Goal: Transaction & Acquisition: Purchase product/service

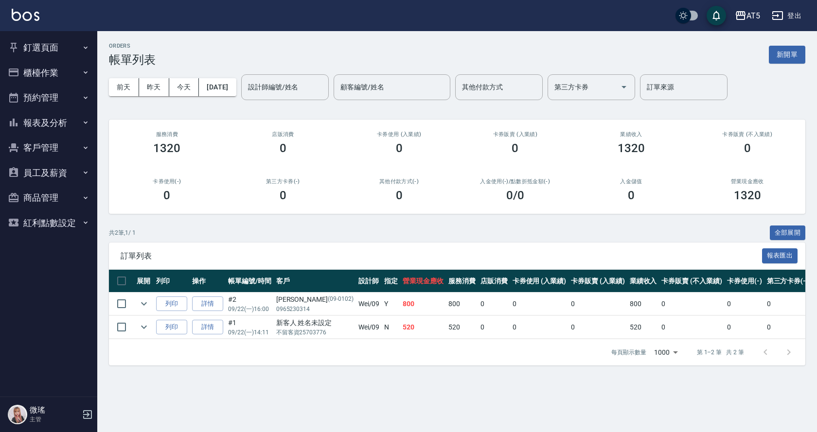
click at [44, 47] on button "釘選頁面" at bounding box center [48, 47] width 89 height 25
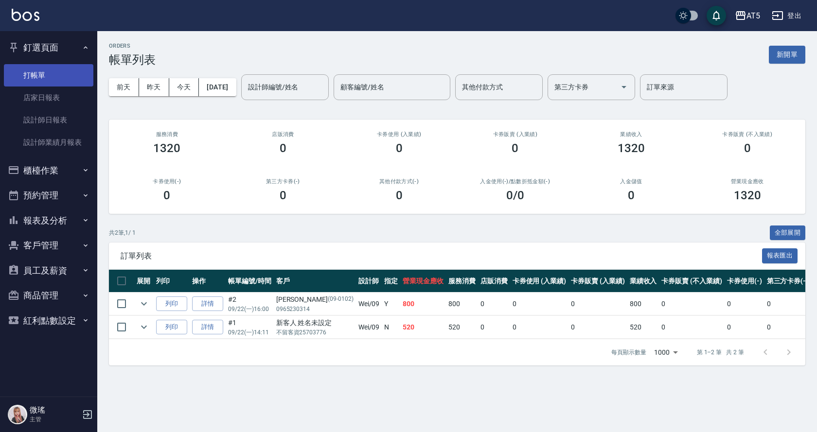
click at [46, 77] on link "打帳單" at bounding box center [48, 75] width 89 height 22
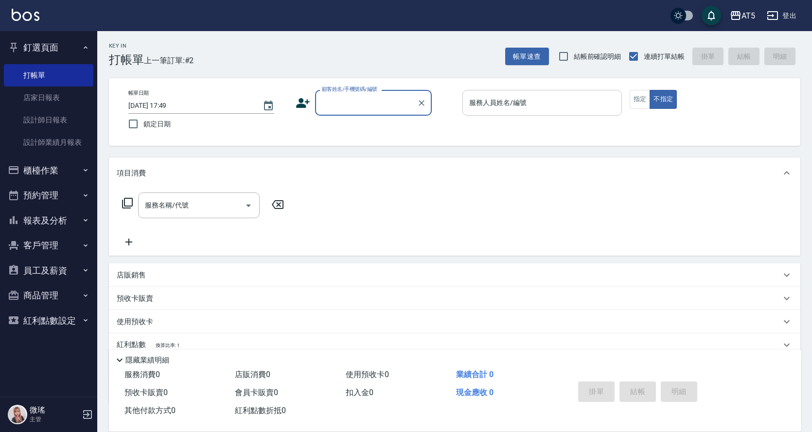
click at [529, 110] on input "服務人員姓名/編號" at bounding box center [542, 102] width 151 height 17
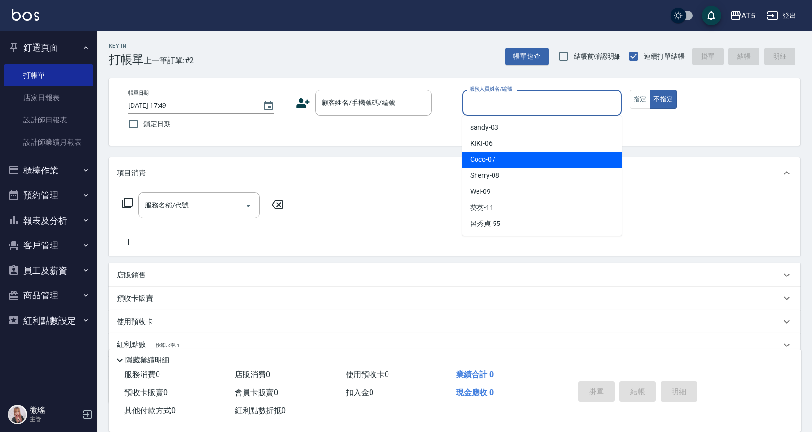
click at [531, 161] on div "Coco -07" at bounding box center [543, 160] width 160 height 16
type input "Coco-07"
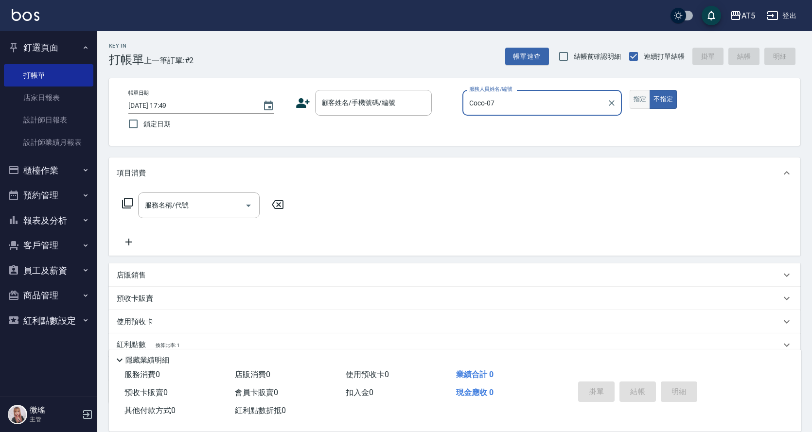
click at [636, 107] on button "指定" at bounding box center [640, 99] width 21 height 19
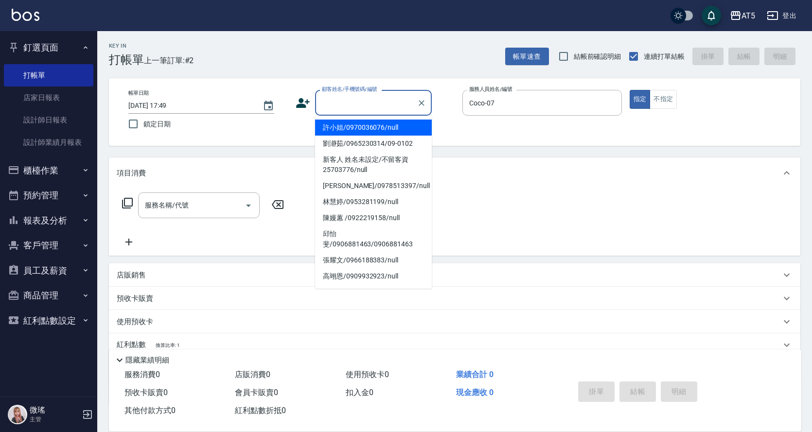
click at [381, 108] on input "顧客姓名/手機號碼/編號" at bounding box center [366, 102] width 93 height 17
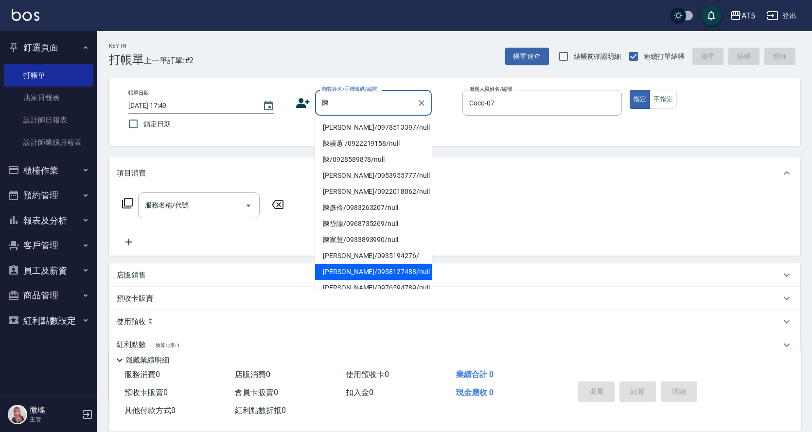
click at [370, 278] on li "[PERSON_NAME]/0958127488/null" at bounding box center [373, 272] width 117 height 16
type input "[PERSON_NAME]/0958127488/null"
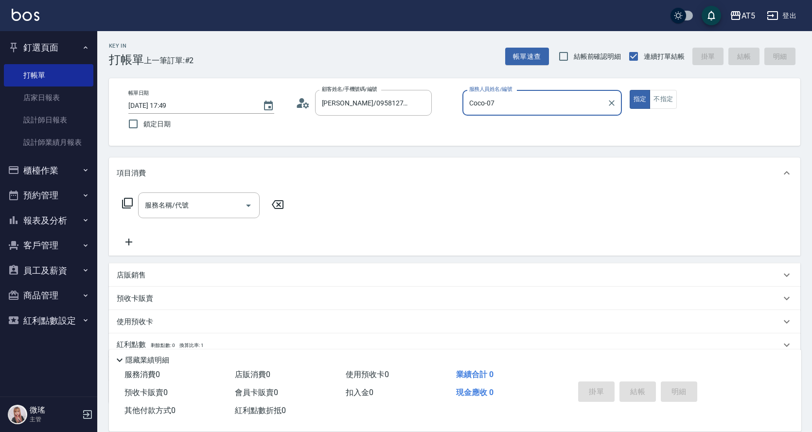
click at [124, 205] on icon at bounding box center [128, 203] width 12 height 12
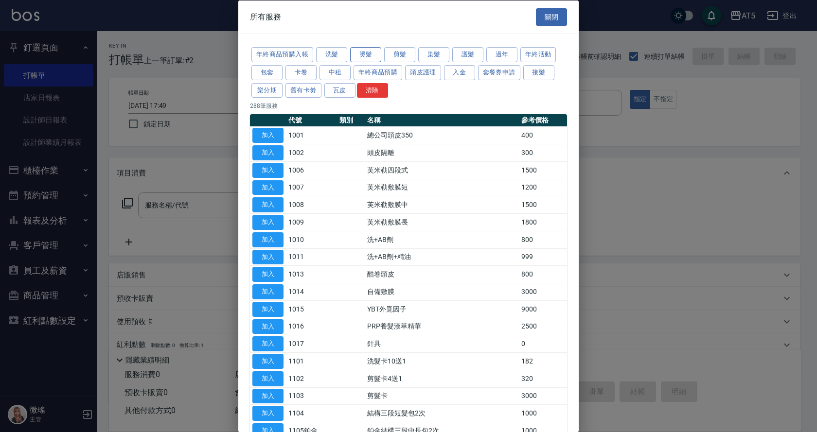
click at [371, 60] on button "燙髮" at bounding box center [365, 54] width 31 height 15
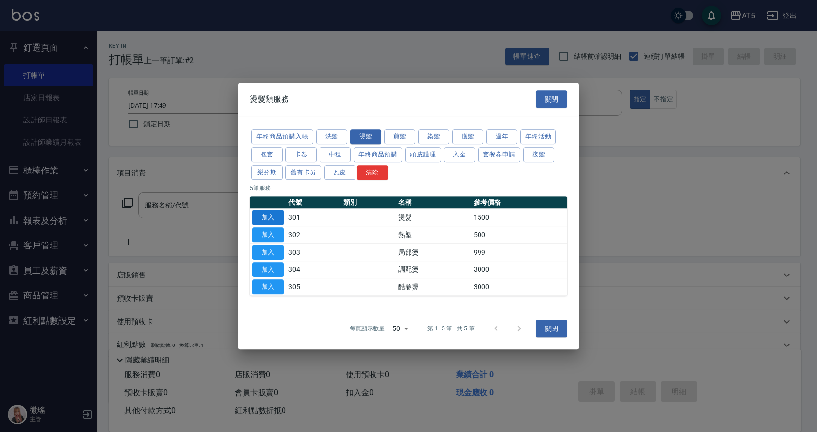
click at [265, 212] on button "加入" at bounding box center [267, 217] width 31 height 15
type input "燙髮(301)"
type input "150"
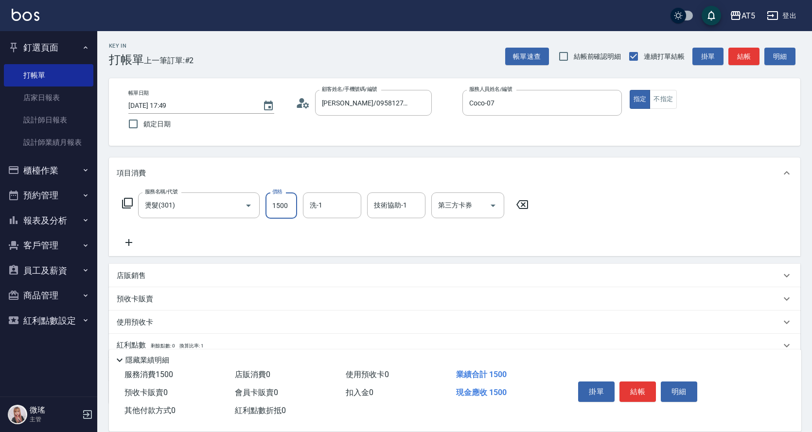
click at [285, 213] on input "1500" at bounding box center [282, 206] width 32 height 26
type input "0"
type input "11"
type input "10"
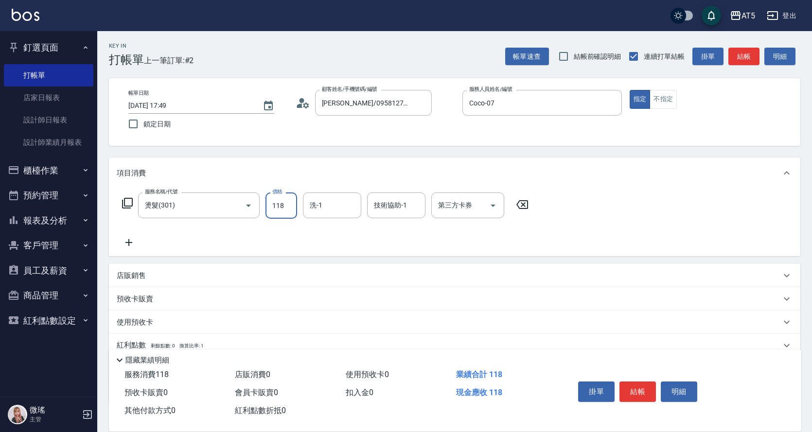
type input "1188"
type input "10"
type input "118"
type input "0"
type input "188"
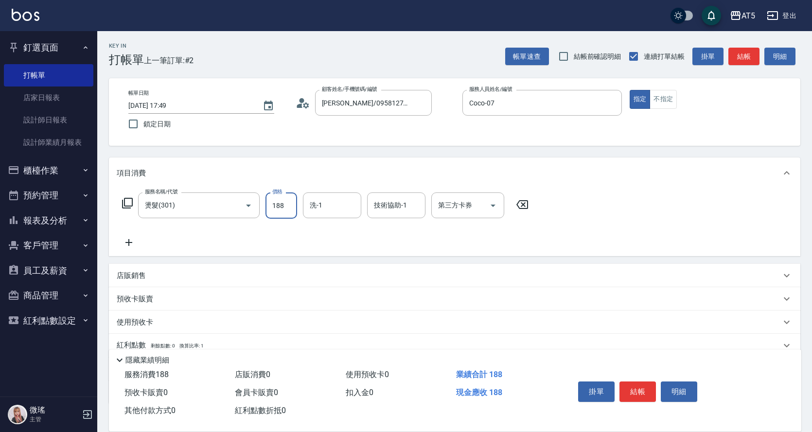
type input "180"
type input "1880"
click at [125, 200] on icon at bounding box center [127, 203] width 11 height 11
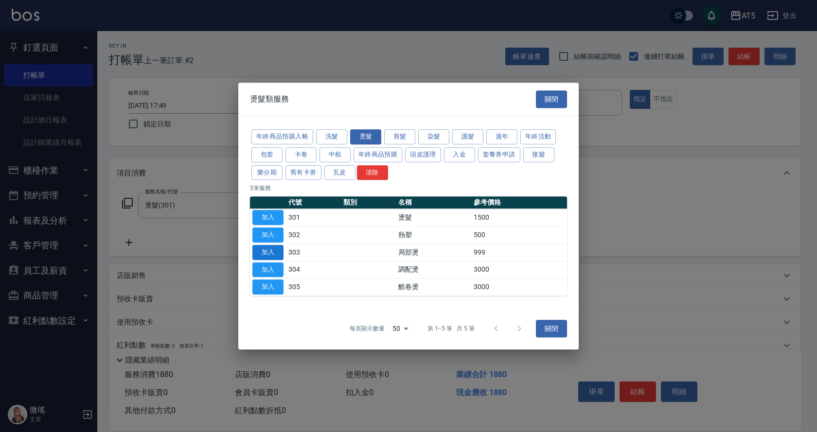
click at [270, 249] on button "加入" at bounding box center [267, 252] width 31 height 15
type input "280"
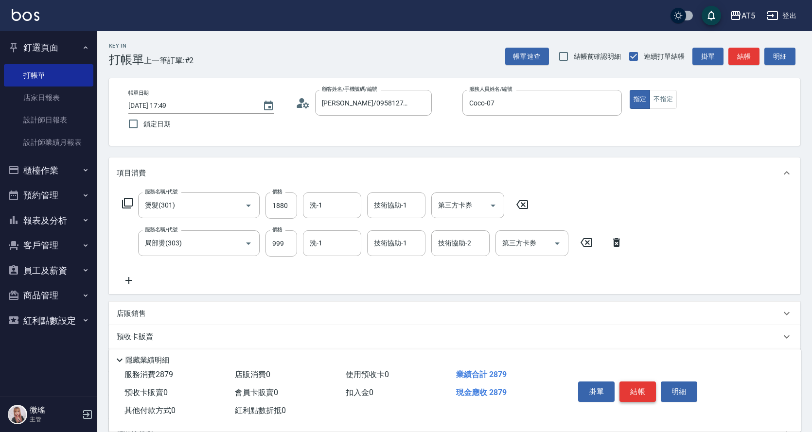
click at [636, 389] on button "結帳" at bounding box center [638, 392] width 36 height 20
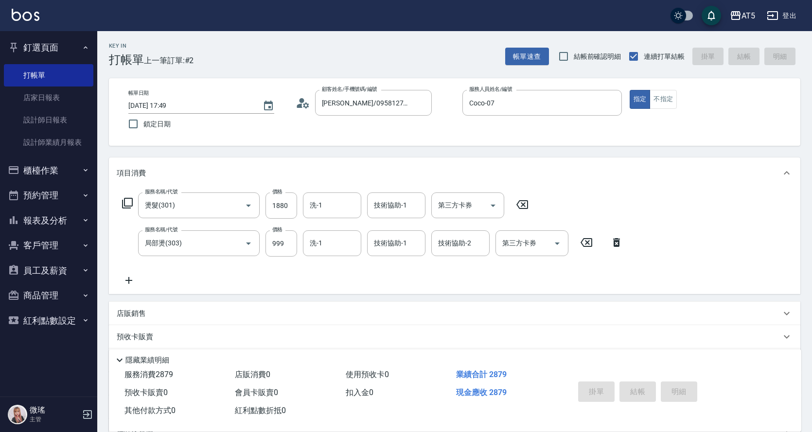
type input "[DATE] 17:50"
type input "0"
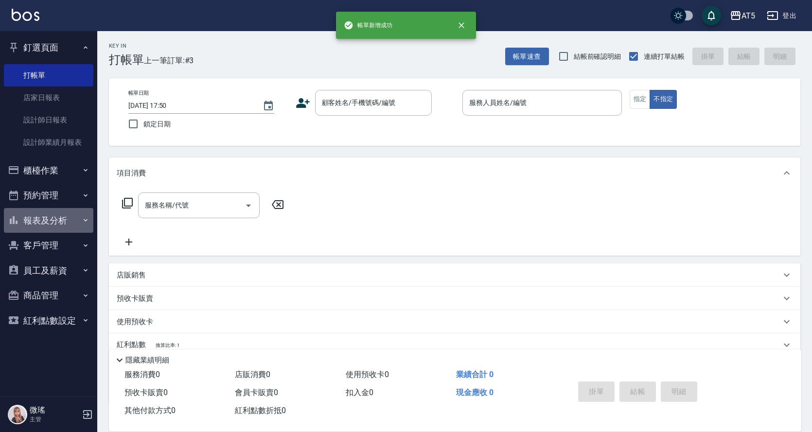
click at [51, 221] on button "報表及分析" at bounding box center [48, 220] width 89 height 25
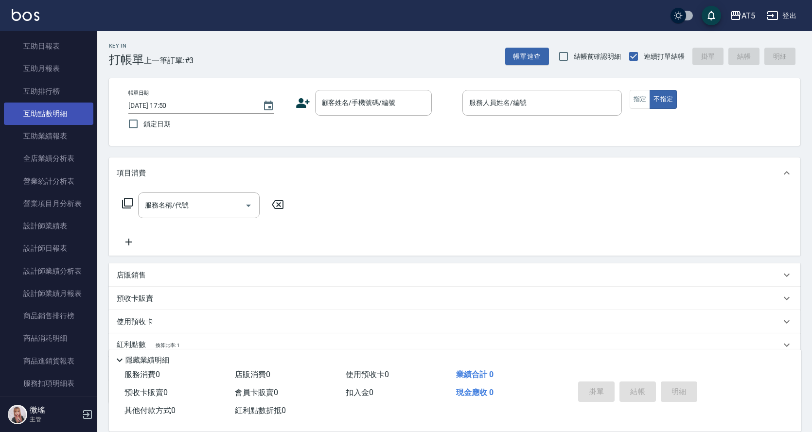
scroll to position [243, 0]
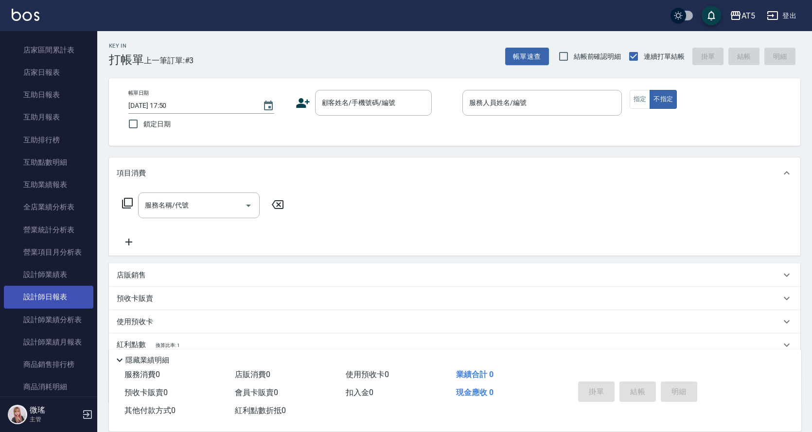
click at [52, 296] on link "設計師日報表" at bounding box center [48, 297] width 89 height 22
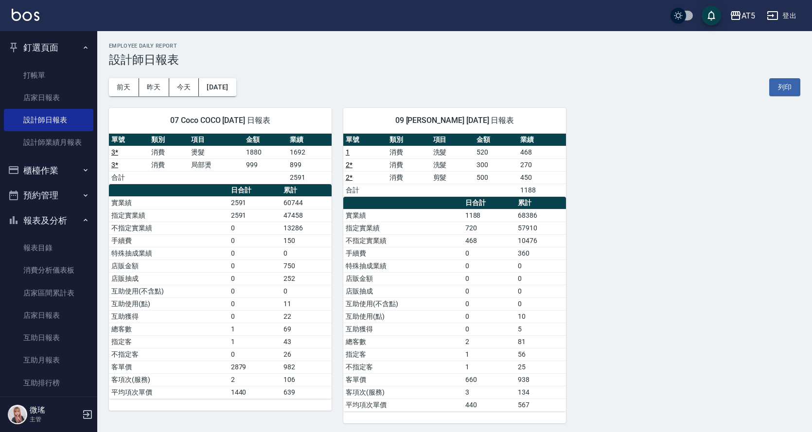
click at [35, 173] on button "櫃檯作業" at bounding box center [48, 170] width 89 height 25
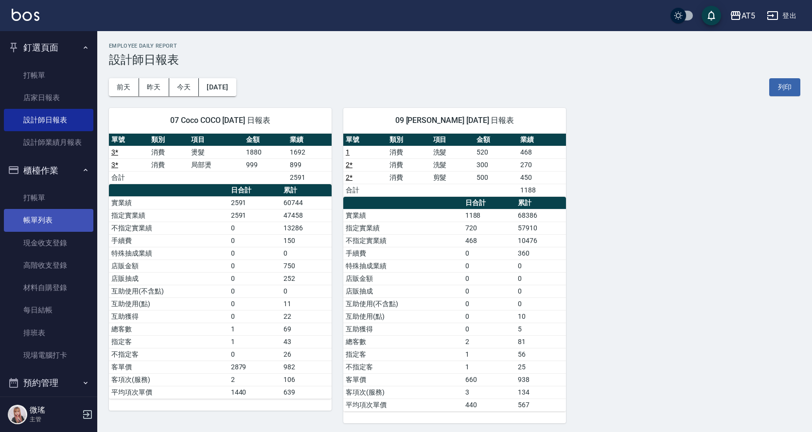
click at [47, 212] on link "帳單列表" at bounding box center [48, 220] width 89 height 22
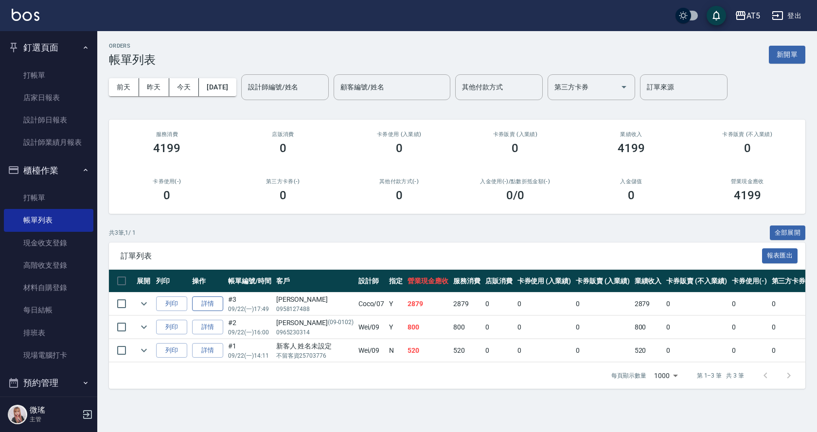
click at [219, 302] on link "詳情" at bounding box center [207, 304] width 31 height 15
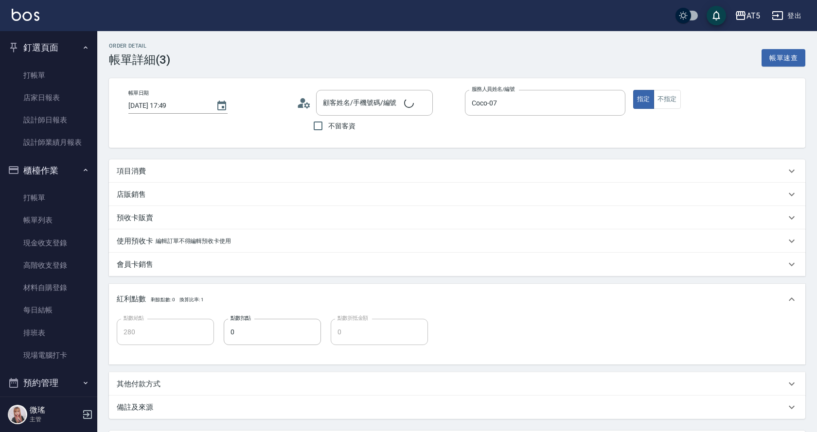
type input "[DATE] 17:49"
type input "Coco-07"
type input "280"
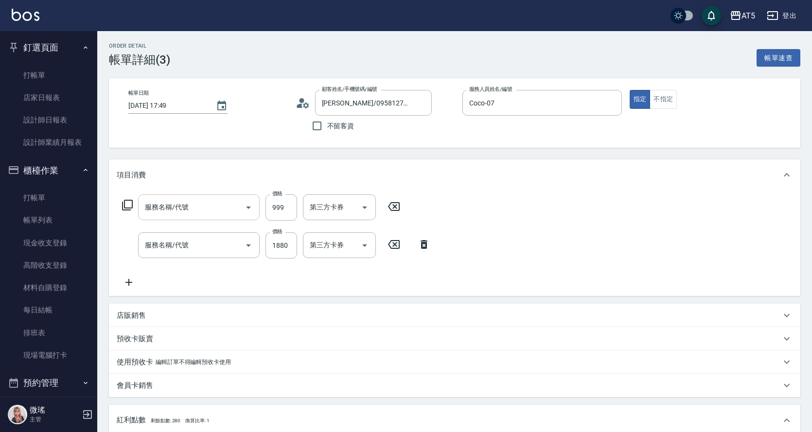
type input "[PERSON_NAME]/0958127488/null"
click at [284, 254] on input "1880" at bounding box center [282, 245] width 32 height 26
click at [288, 201] on input "999" at bounding box center [282, 208] width 32 height 26
type input "局部燙(303)"
type input "燙髮(301)"
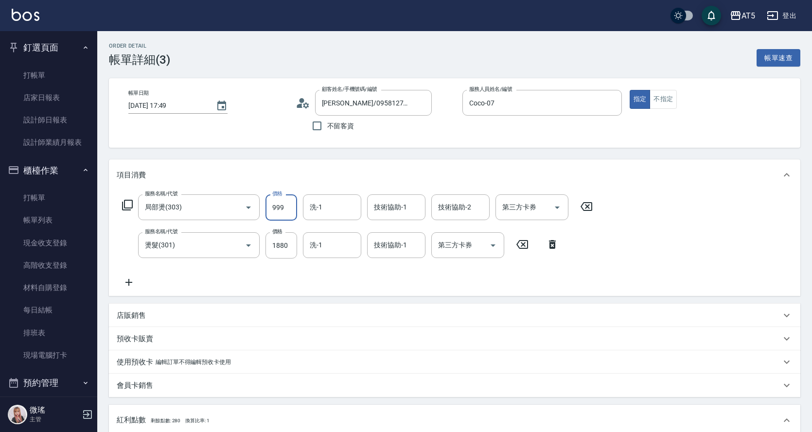
type input "180"
type input "118"
type input "300"
type input "1188"
type input "190"
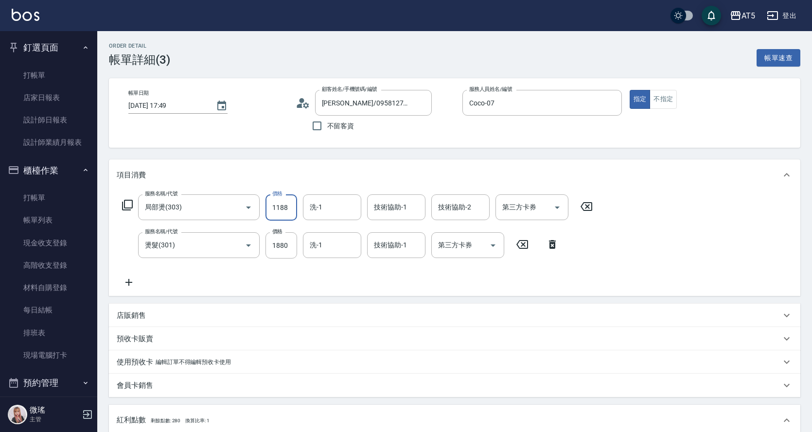
type input "118"
type input "180"
type input "18"
type input "200"
type input "188"
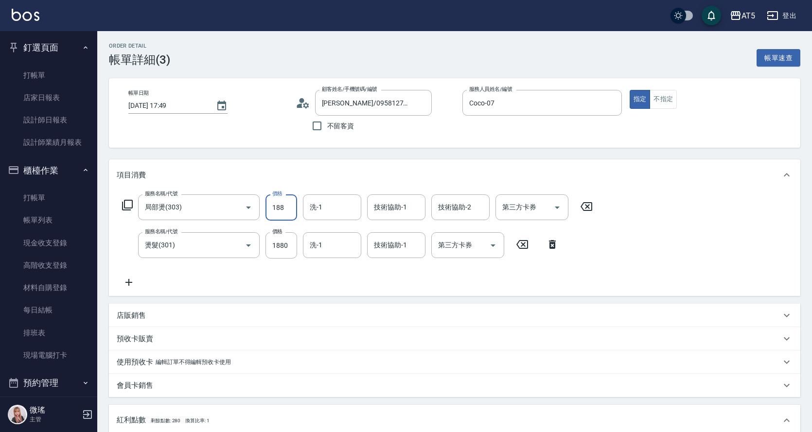
type input "370"
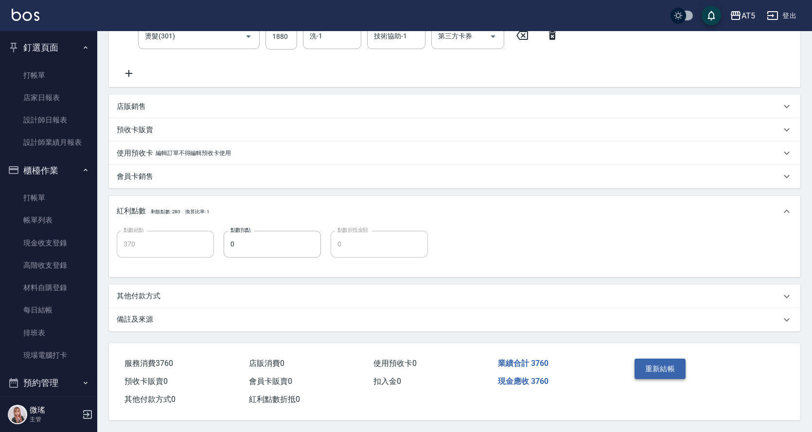
type input "1880"
click at [650, 360] on button "重新結帳" at bounding box center [661, 369] width 52 height 20
click at [650, 360] on div "重新結帳" at bounding box center [667, 376] width 73 height 42
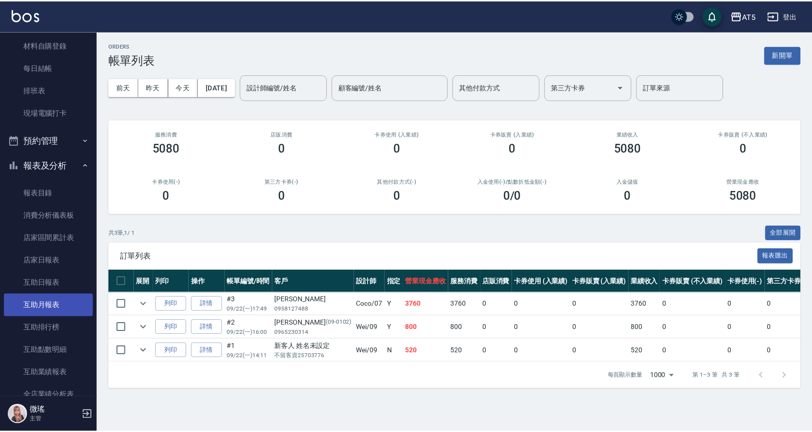
scroll to position [340, 0]
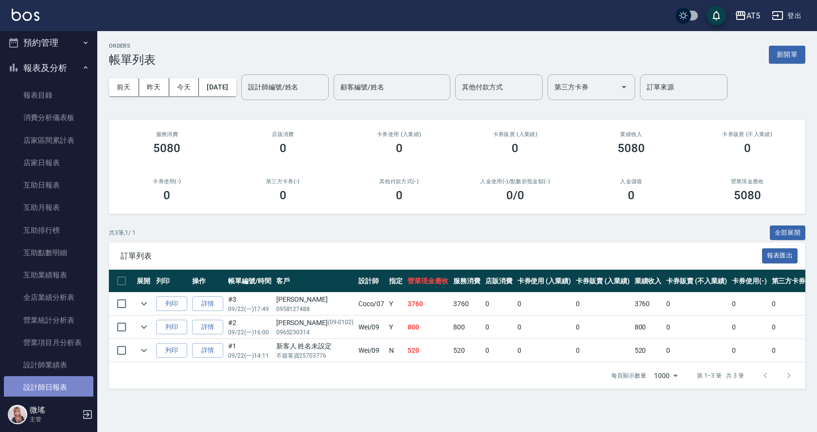
click at [53, 381] on link "設計師日報表" at bounding box center [48, 387] width 89 height 22
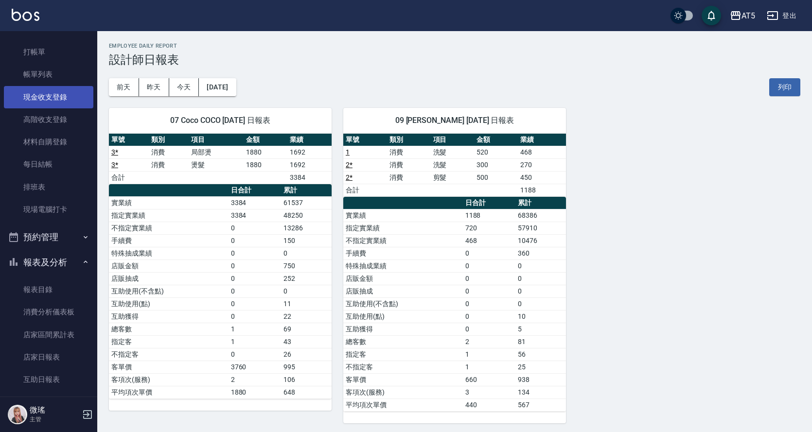
scroll to position [49, 0]
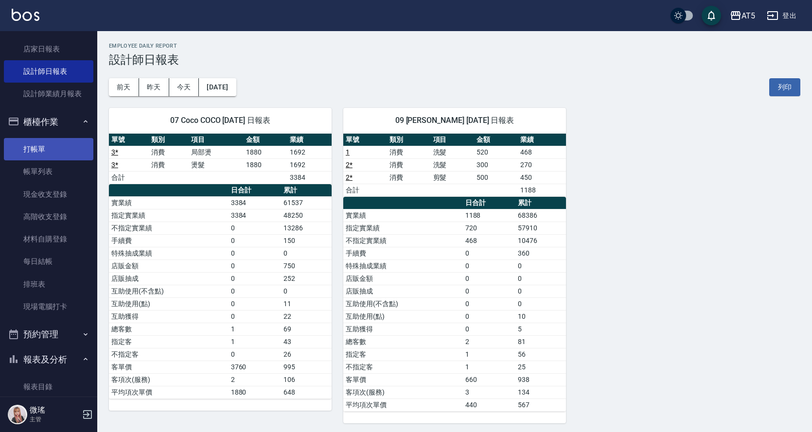
click at [26, 146] on link "打帳單" at bounding box center [48, 149] width 89 height 22
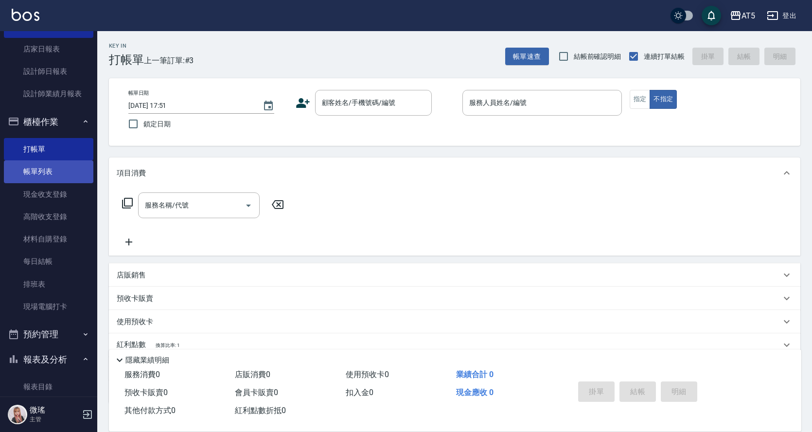
click at [39, 168] on link "帳單列表" at bounding box center [48, 171] width 89 height 22
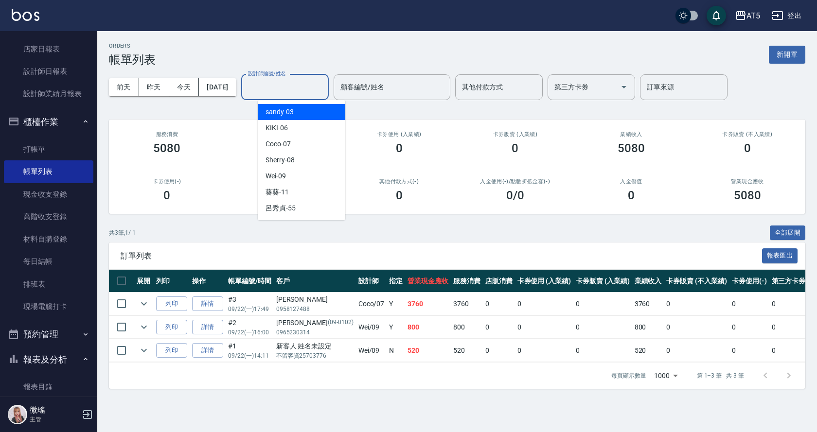
click at [313, 85] on input "設計師編號/姓名" at bounding box center [285, 87] width 79 height 17
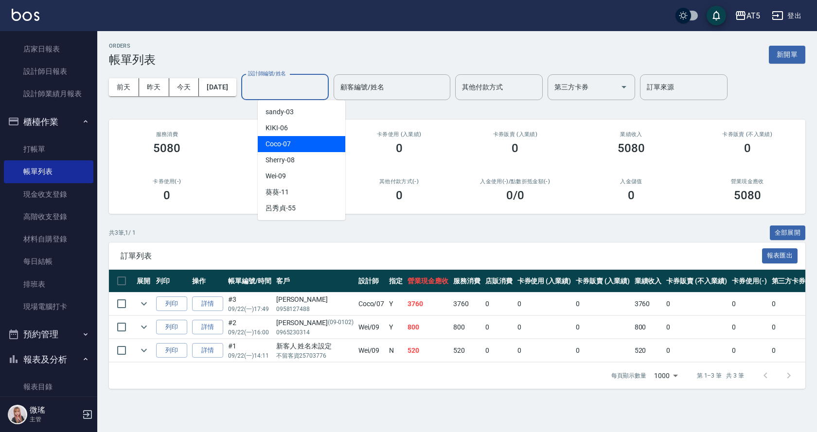
click at [308, 142] on div "Coco -07" at bounding box center [302, 144] width 88 height 16
type input "Coco-07"
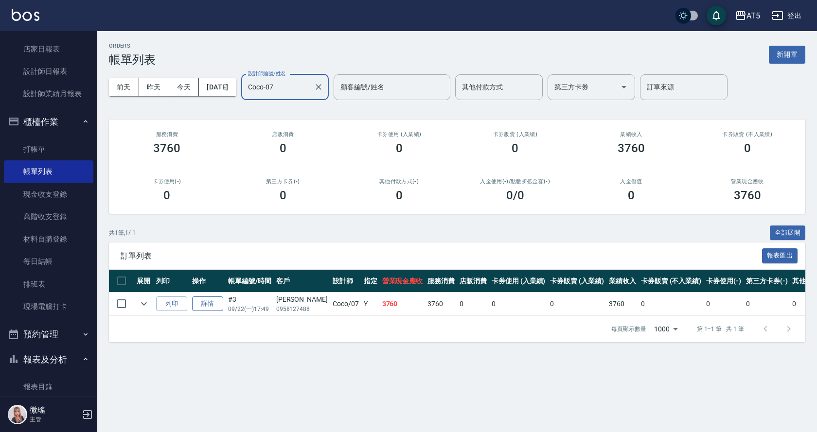
click at [212, 304] on link "詳情" at bounding box center [207, 304] width 31 height 15
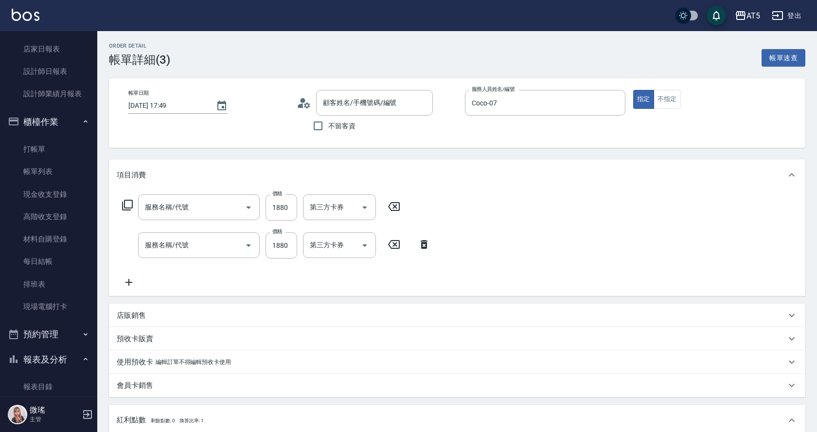
type input "[DATE] 17:49"
type input "Coco-07"
type input "370"
type input "[PERSON_NAME]/0958127488/null"
type input "燙髮(301)"
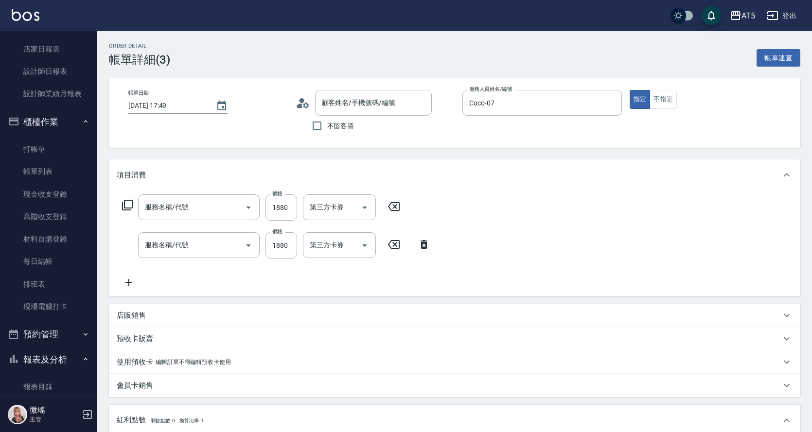
type input "局部燙(303)"
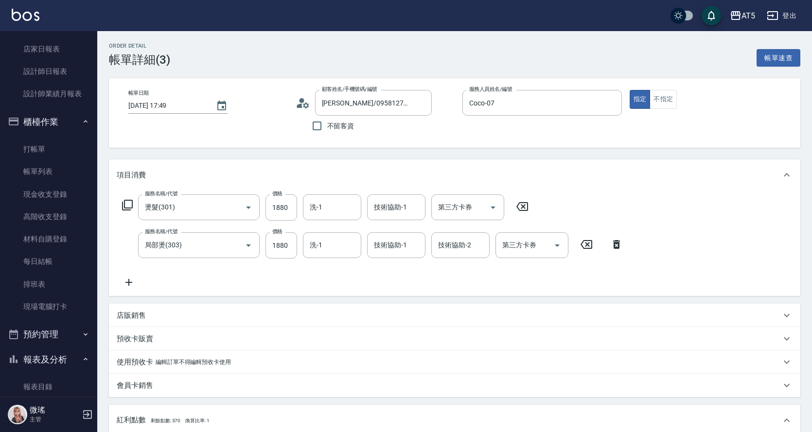
click at [618, 246] on icon at bounding box center [616, 244] width 7 height 9
type input "180"
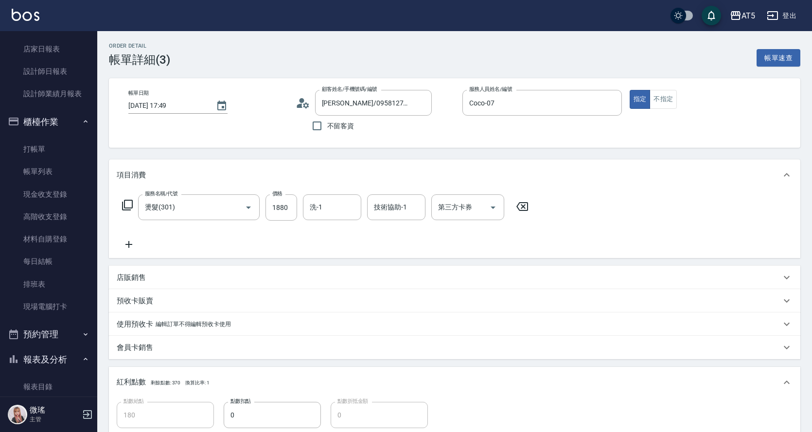
scroll to position [175, 0]
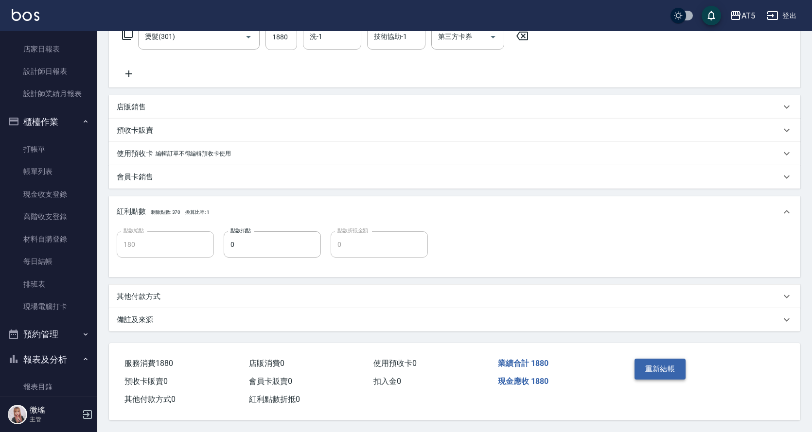
click at [668, 360] on button "重新結帳" at bounding box center [661, 369] width 52 height 20
click at [668, 360] on div "重新結帳" at bounding box center [667, 376] width 73 height 42
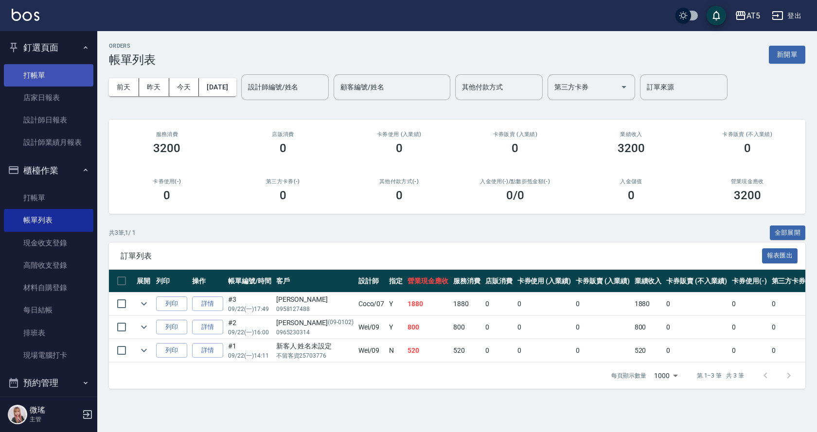
click at [42, 74] on link "打帳單" at bounding box center [48, 75] width 89 height 22
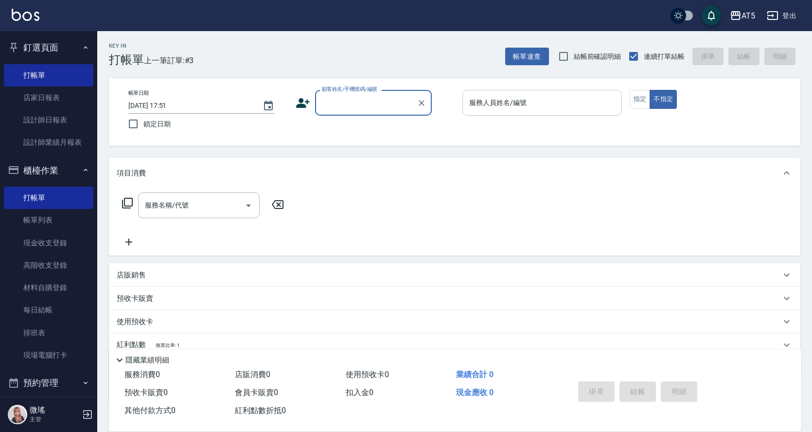
click at [530, 111] on input "服務人員姓名/編號" at bounding box center [542, 102] width 151 height 17
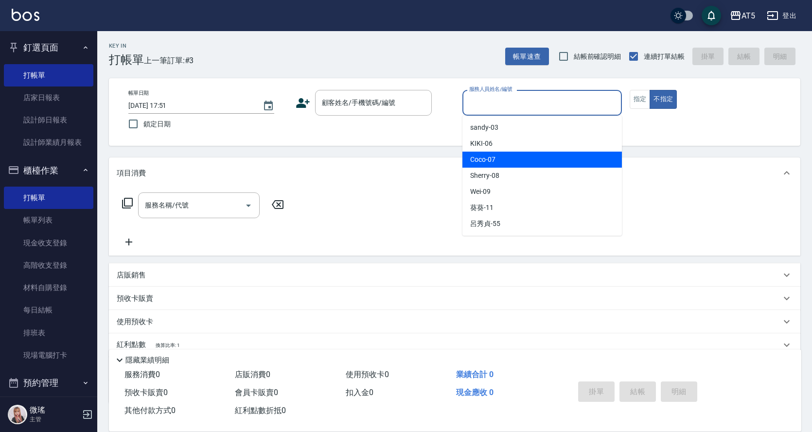
drag, startPoint x: 520, startPoint y: 159, endPoint x: 461, endPoint y: 134, distance: 64.1
click at [520, 159] on div "Coco -07" at bounding box center [543, 160] width 160 height 16
type input "Coco-07"
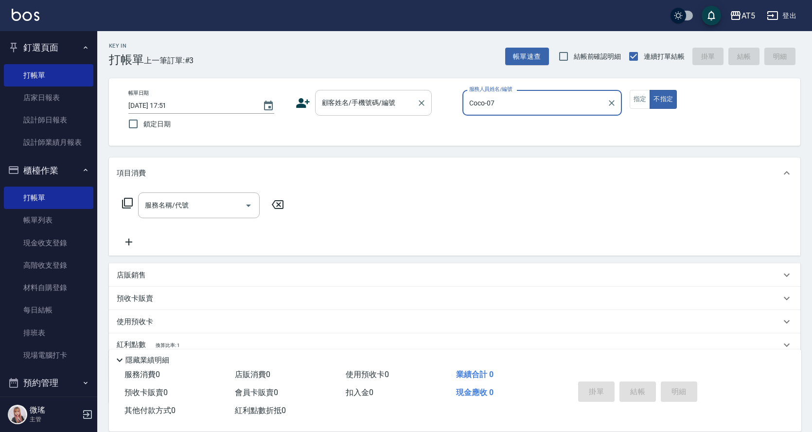
click at [375, 107] on input "顧客姓名/手機號碼/編號" at bounding box center [366, 102] width 93 height 17
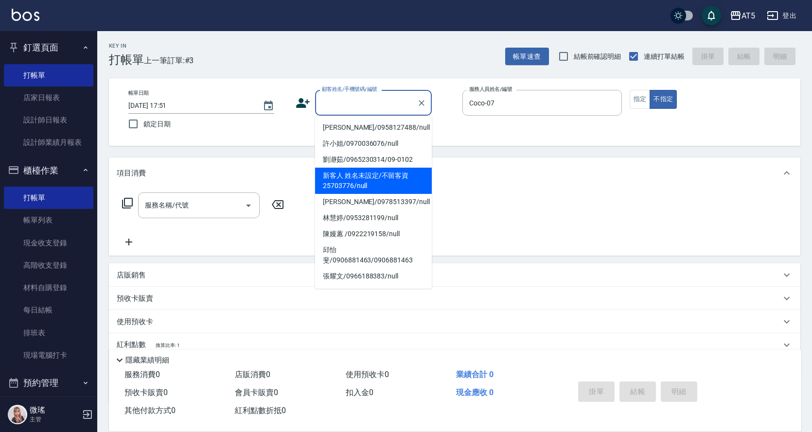
click at [372, 179] on li "新客人 姓名未設定/不留客資25703776/null" at bounding box center [373, 181] width 117 height 26
type input "新客人 姓名未設定/不留客資25703776/null"
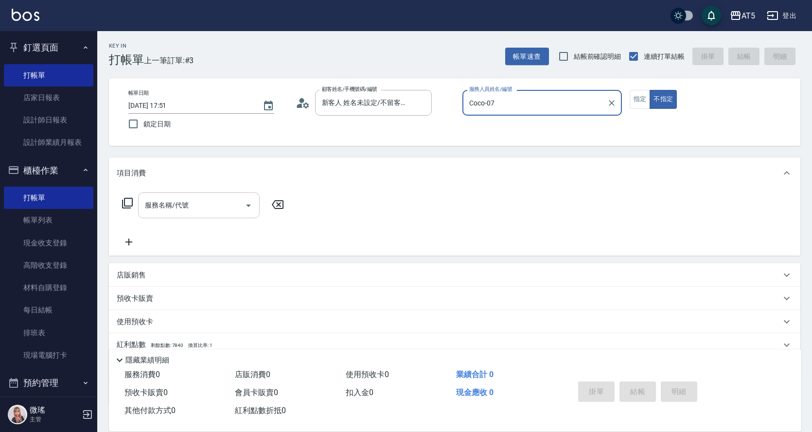
click at [192, 209] on input "服務名稱/代號" at bounding box center [192, 205] width 98 height 17
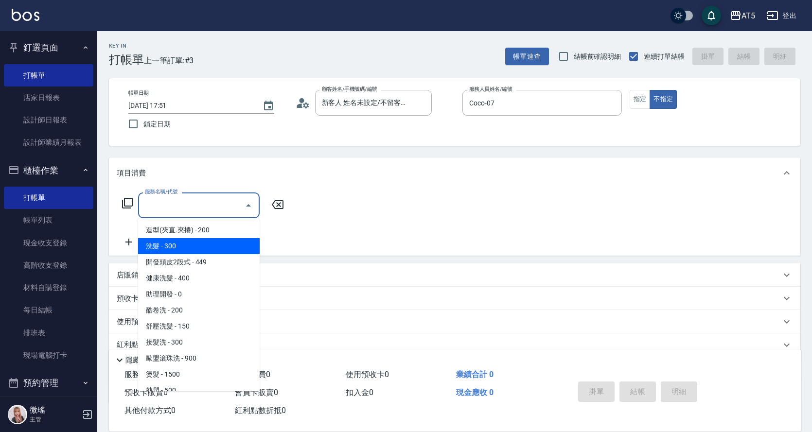
click at [200, 251] on span "洗髮 - 300" at bounding box center [199, 246] width 122 height 16
type input "洗髮(201)"
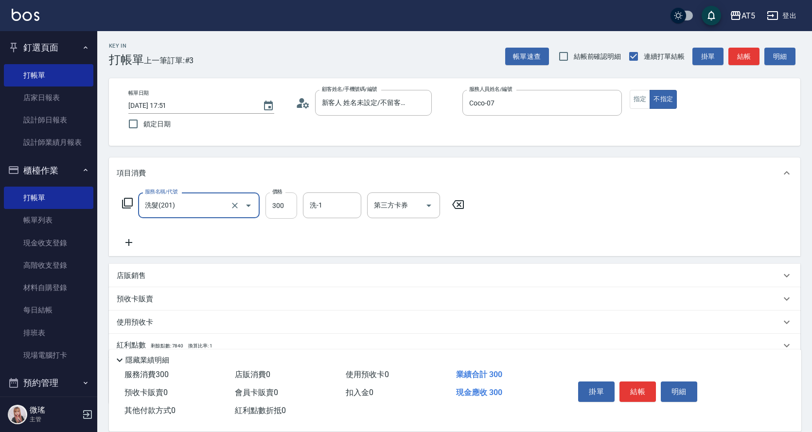
click at [288, 214] on input "300" at bounding box center [282, 206] width 32 height 26
type input "0"
type input "332"
type input "0"
type input "32"
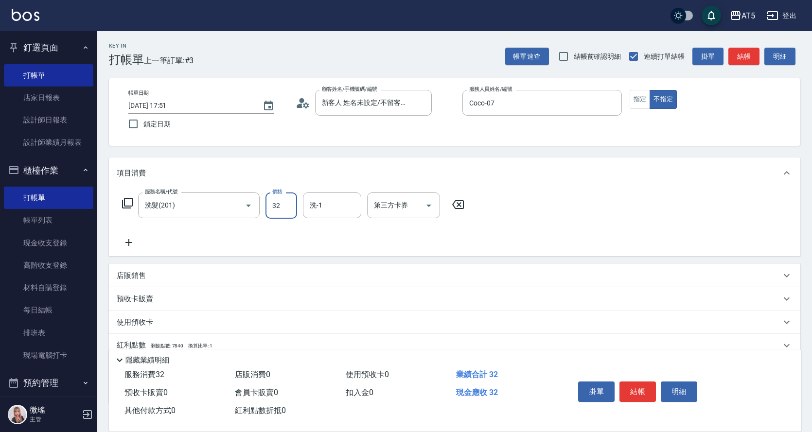
type input "30"
click at [325, 216] on div "洗-1" at bounding box center [332, 206] width 58 height 26
type input "320"
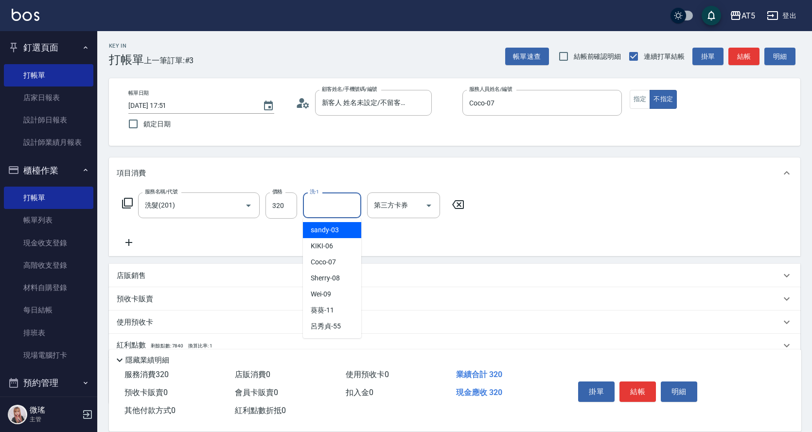
click at [331, 230] on span "sandy -03" at bounding box center [325, 230] width 28 height 10
type input "sandy-03"
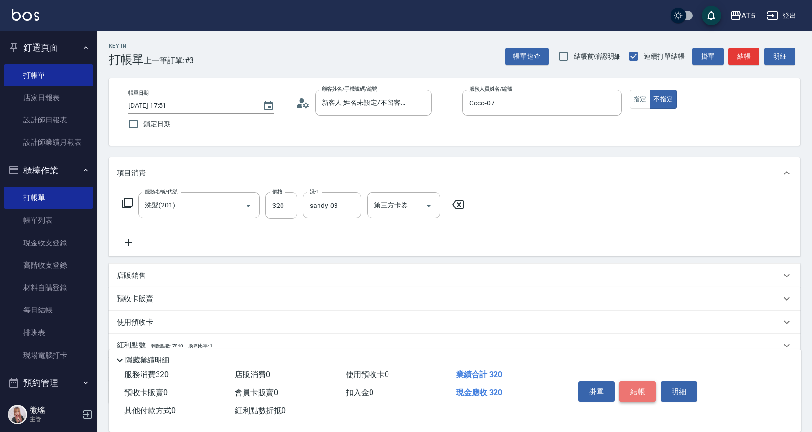
click at [641, 387] on button "結帳" at bounding box center [638, 392] width 36 height 20
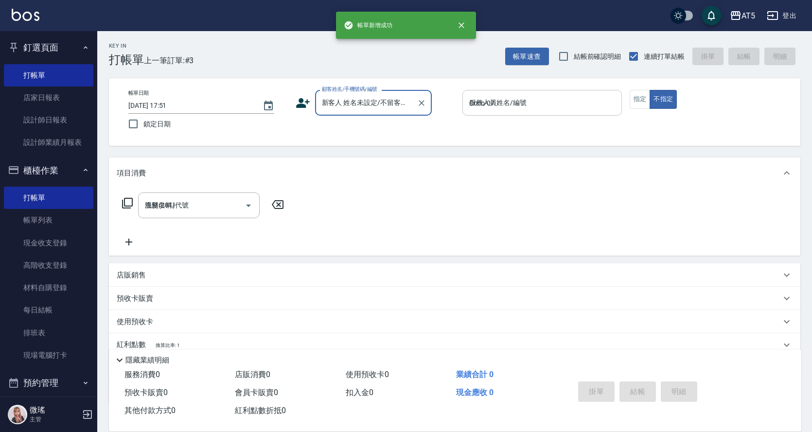
type input "0"
click at [492, 107] on div "服務人員姓名/編號 服務人員姓名/編號" at bounding box center [543, 103] width 160 height 26
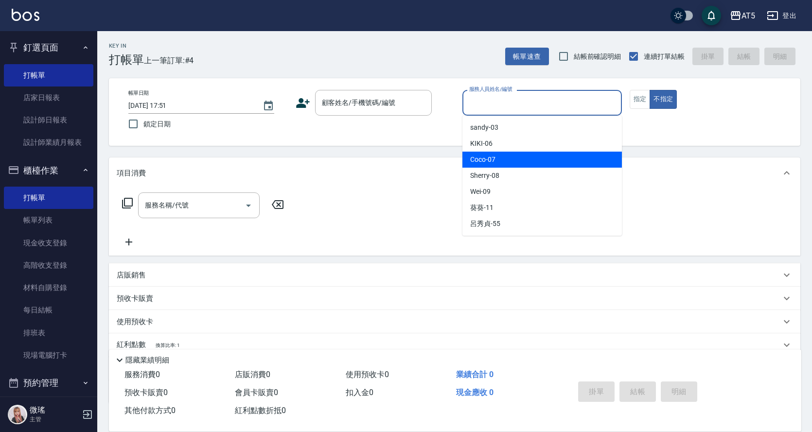
click at [497, 161] on div "Coco -07" at bounding box center [543, 160] width 160 height 16
type input "Coco-07"
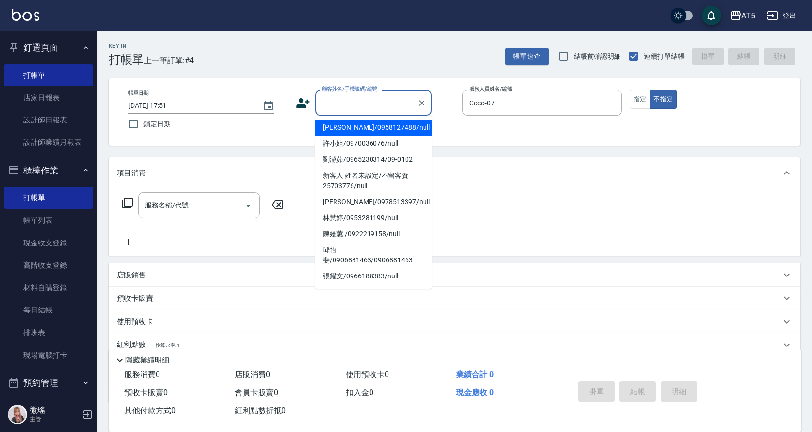
click at [366, 103] on input "顧客姓名/手機號碼/編號" at bounding box center [366, 102] width 93 height 17
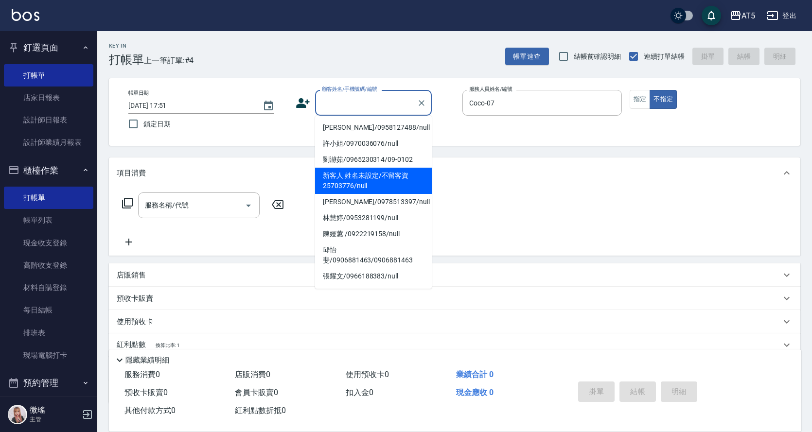
click at [379, 175] on li "新客人 姓名未設定/不留客資25703776/null" at bounding box center [373, 181] width 117 height 26
type input "新客人 姓名未設定/不留客資25703776/null"
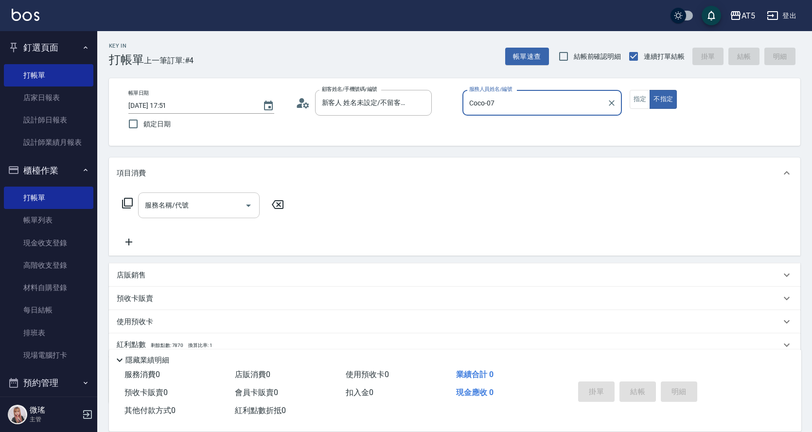
click at [189, 204] on input "服務名稱/代號" at bounding box center [192, 205] width 98 height 17
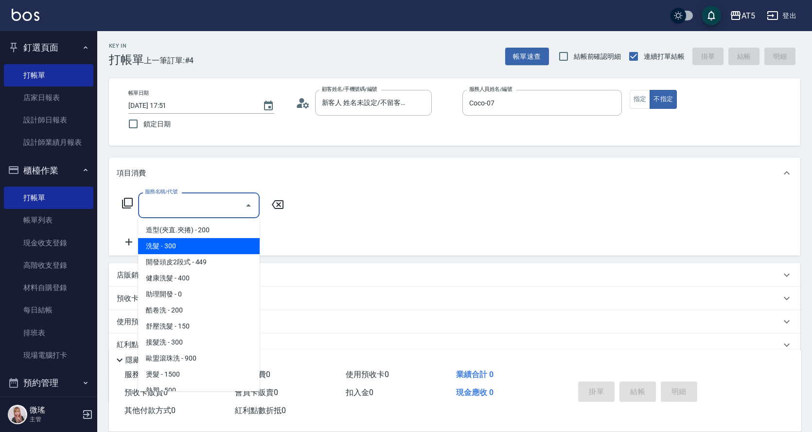
click at [183, 247] on span "洗髮 - 300" at bounding box center [199, 246] width 122 height 16
type input "洗髮(201)"
type input "30"
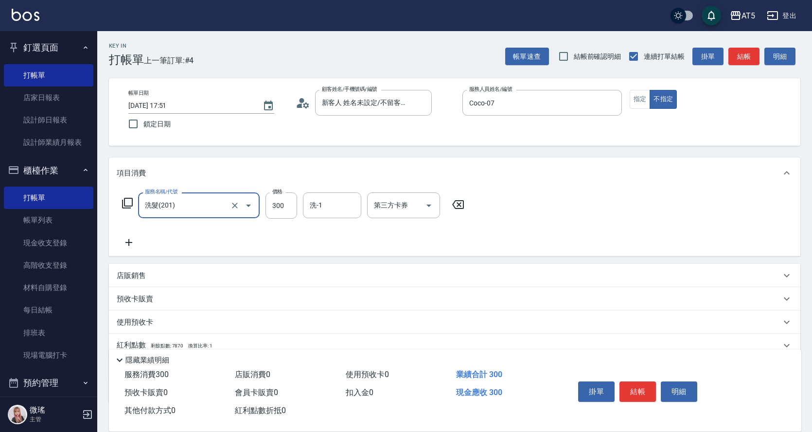
click at [336, 192] on div "服務名稱/代號 洗髮(201) 服務名稱/代號 價格 300 價格 洗-1 洗-1 第三方卡券 第三方卡券" at bounding box center [455, 223] width 692 height 68
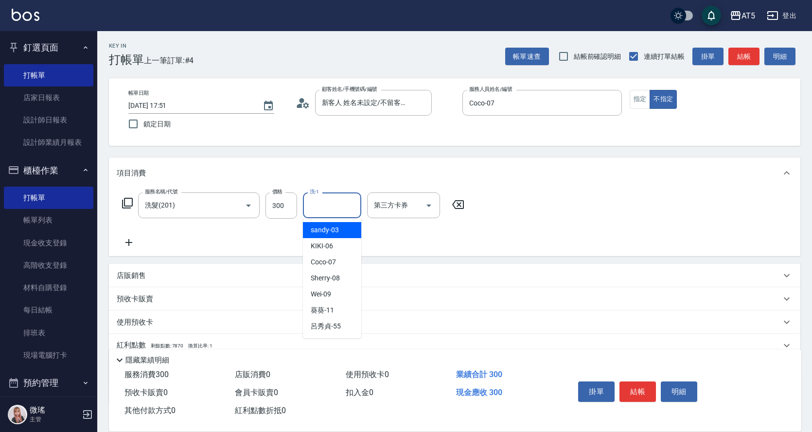
click at [339, 200] on input "洗-1" at bounding box center [332, 205] width 50 height 17
click at [345, 237] on div "sandy -03" at bounding box center [332, 230] width 58 height 16
type input "sandy-03"
click at [635, 386] on button "結帳" at bounding box center [638, 392] width 36 height 20
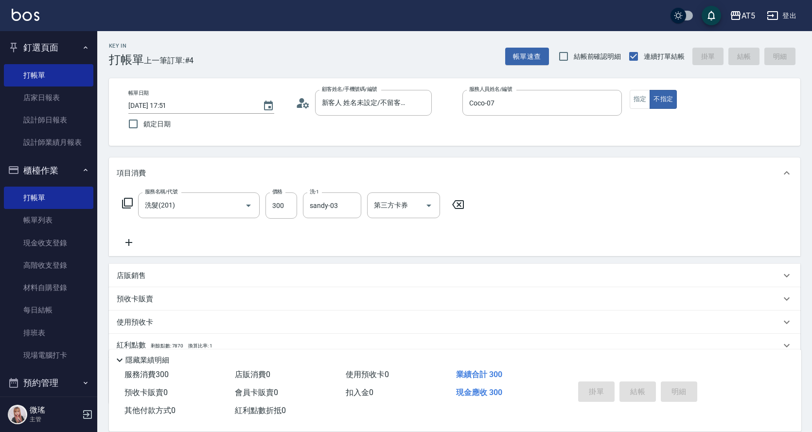
type input "0"
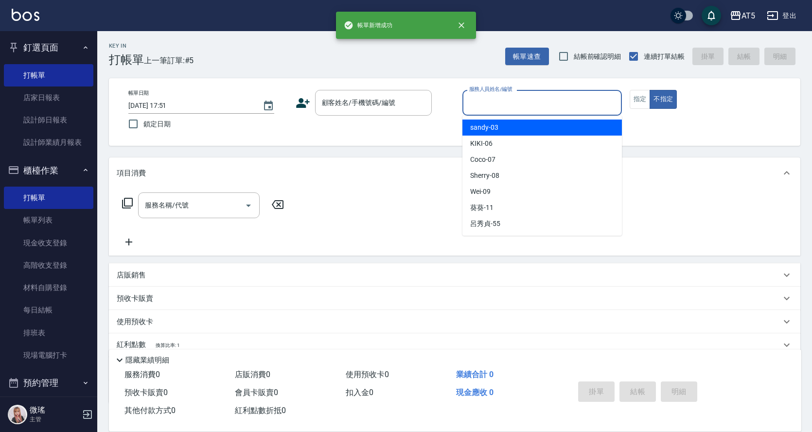
click at [511, 108] on input "服務人員姓名/編號" at bounding box center [542, 102] width 151 height 17
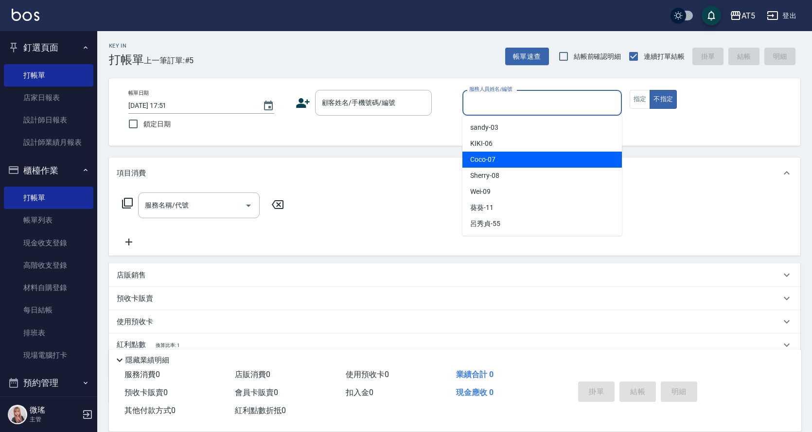
click at [517, 158] on div "Coco -07" at bounding box center [543, 160] width 160 height 16
type input "Coco-07"
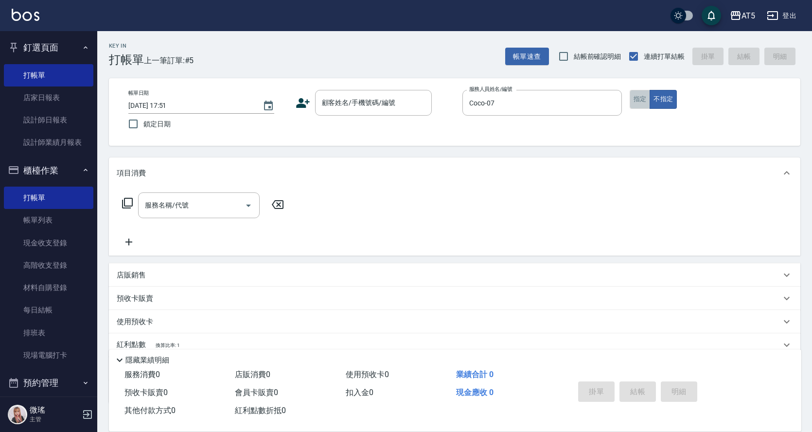
click at [640, 91] on button "指定" at bounding box center [640, 99] width 21 height 19
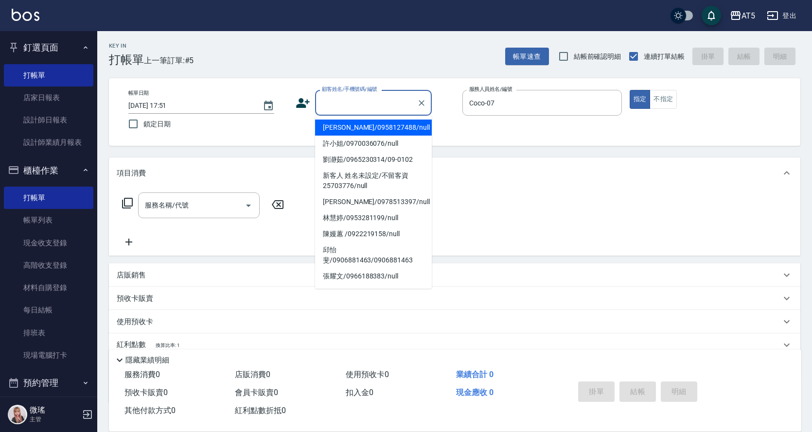
click at [357, 99] on input "顧客姓名/手機號碼/編號" at bounding box center [366, 102] width 93 height 17
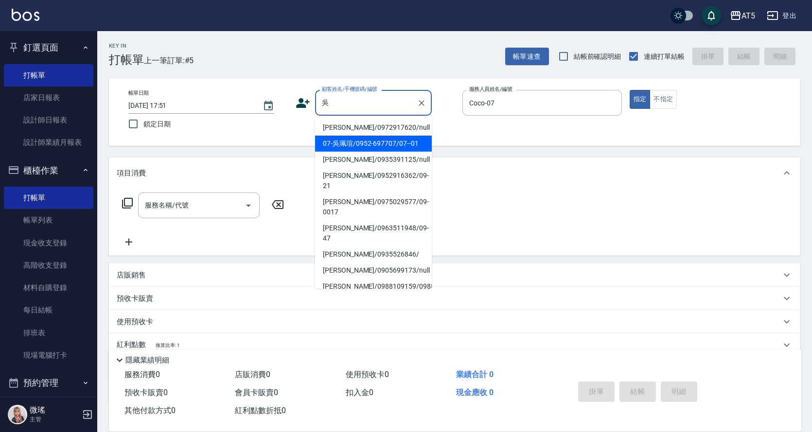
click at [391, 140] on li "07-吳珮瑄/0952-697707/07--01" at bounding box center [373, 144] width 117 height 16
type input "07-吳珮瑄/0952-697707/07--01"
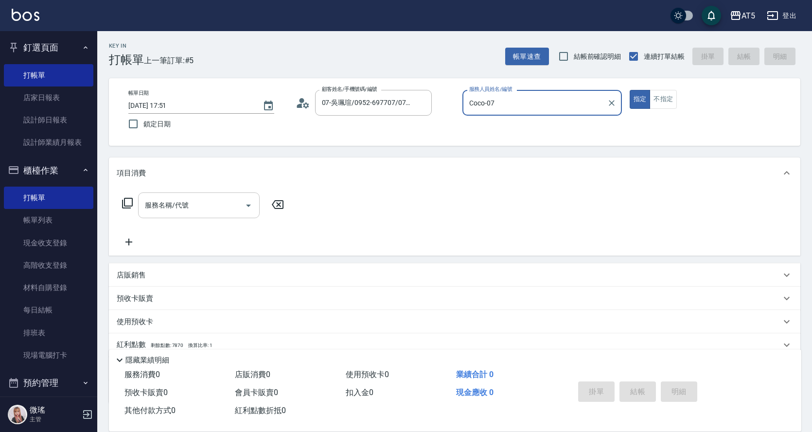
click at [206, 205] on input "服務名稱/代號" at bounding box center [192, 205] width 98 height 17
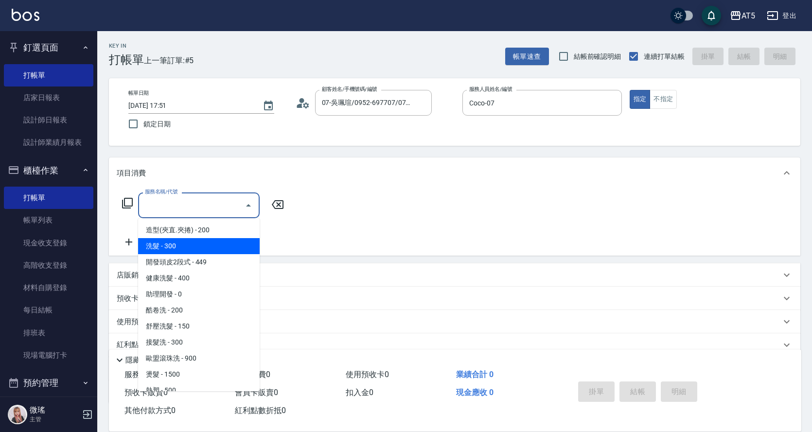
click at [195, 244] on span "洗髮 - 300" at bounding box center [199, 246] width 122 height 16
type input "洗髮(201)"
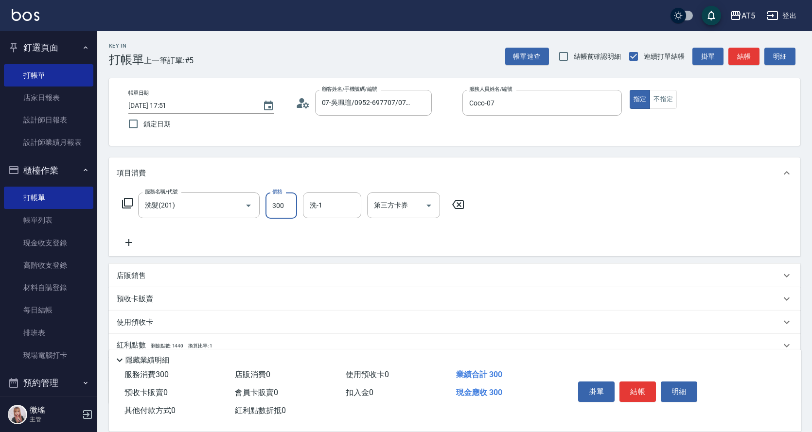
click at [284, 205] on input "300" at bounding box center [282, 206] width 32 height 26
type input "0"
type input "40"
type input "400"
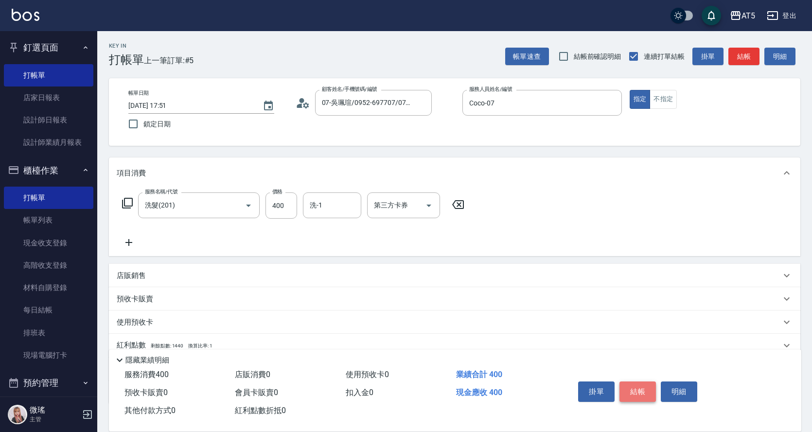
click at [632, 391] on button "結帳" at bounding box center [638, 392] width 36 height 20
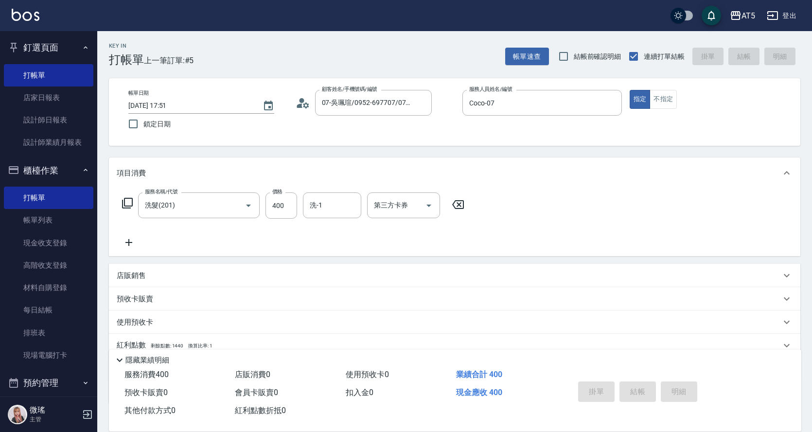
type input "[DATE] 17:52"
type input "0"
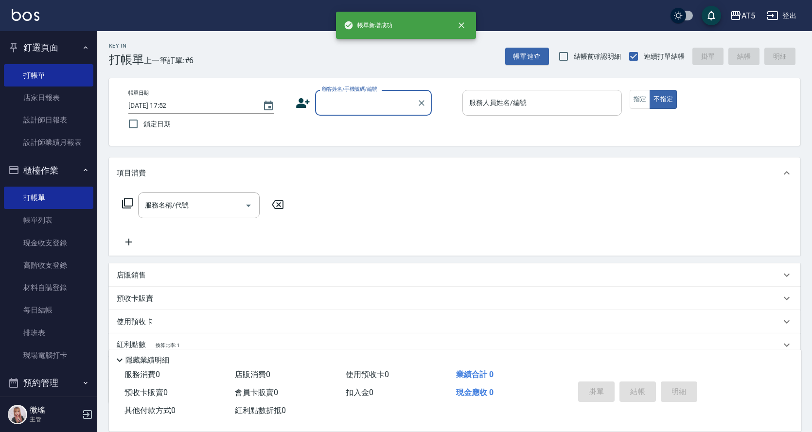
click at [486, 98] on div "服務人員姓名/編號 服務人員姓名/編號" at bounding box center [543, 103] width 160 height 26
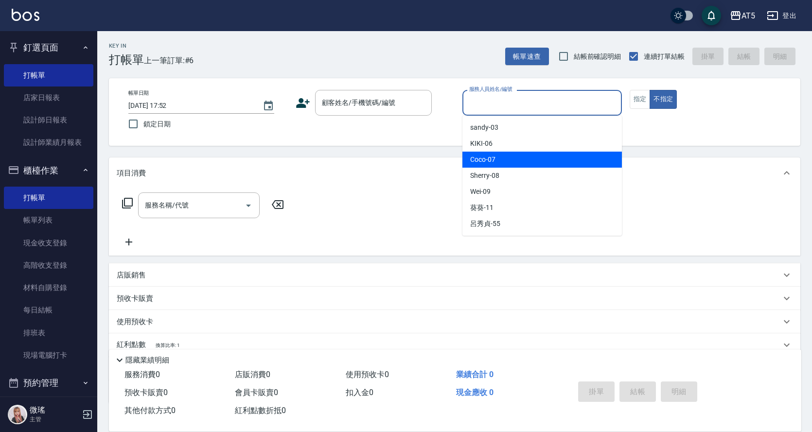
click at [508, 162] on div "Coco -07" at bounding box center [543, 160] width 160 height 16
type input "Coco-07"
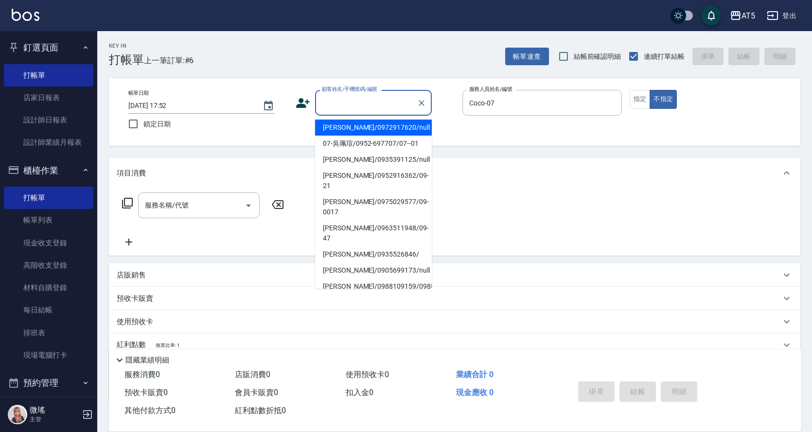
click at [373, 107] on input "顧客姓名/手機號碼/編號" at bounding box center [366, 102] width 93 height 17
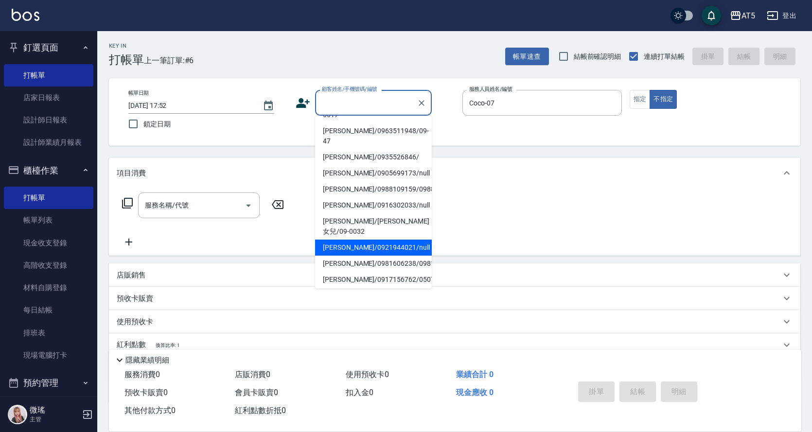
scroll to position [176, 0]
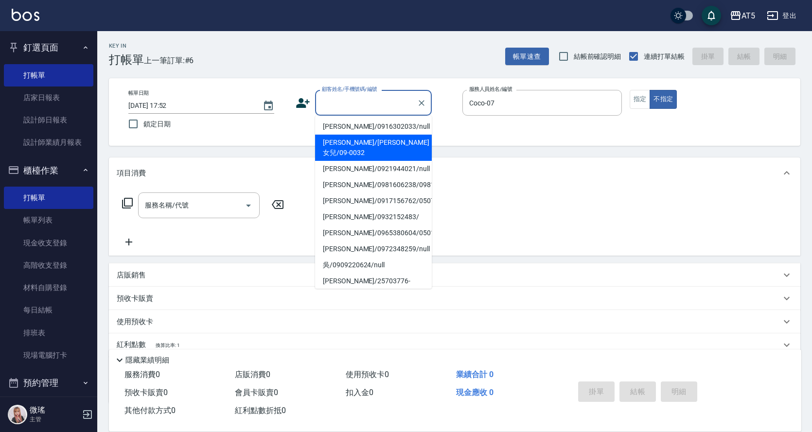
click at [366, 103] on input "顧客姓名/手機號碼/編號" at bounding box center [366, 102] width 93 height 17
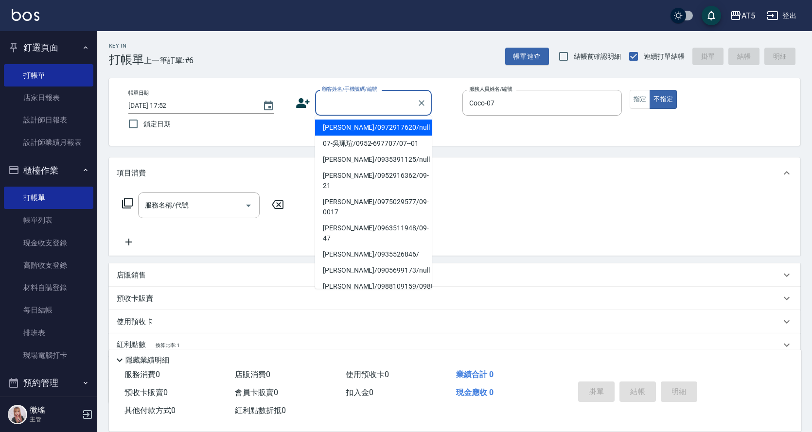
click at [366, 103] on input "顧客姓名/手機號碼/編號" at bounding box center [366, 102] width 93 height 17
click at [372, 100] on input "顧客姓名/手機號碼/編號" at bounding box center [366, 102] width 93 height 17
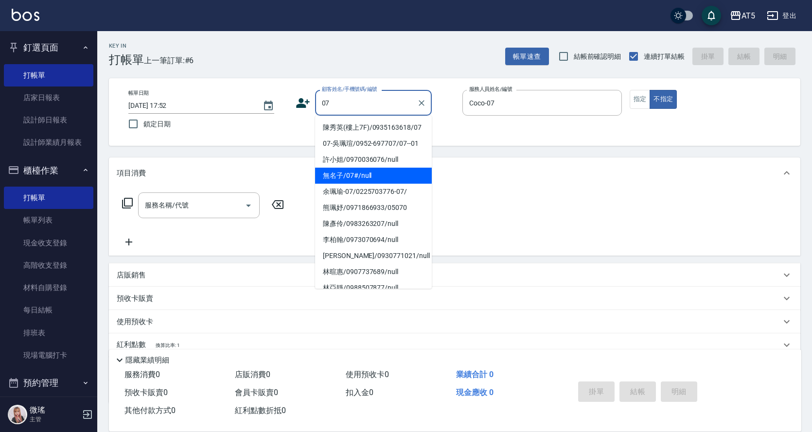
click at [362, 184] on li "無名子/07#/null" at bounding box center [373, 176] width 117 height 16
type input "無名子/07#/null"
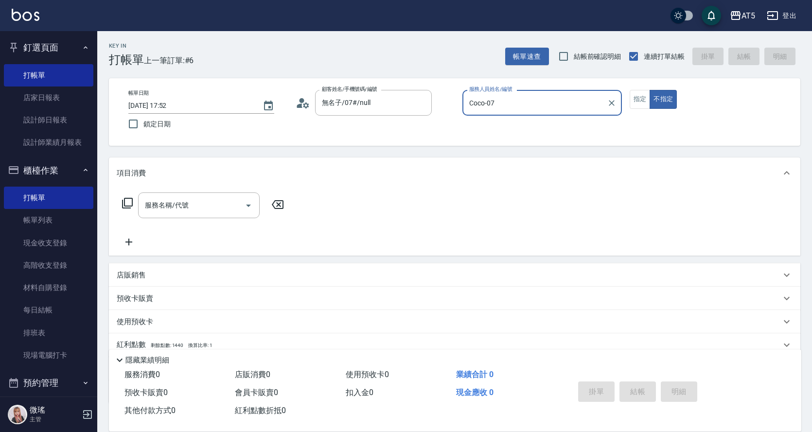
drag, startPoint x: 636, startPoint y: 99, endPoint x: 592, endPoint y: 112, distance: 45.8
click at [636, 98] on button "指定" at bounding box center [640, 99] width 21 height 19
click at [181, 194] on div "服務名稱/代號" at bounding box center [199, 206] width 122 height 26
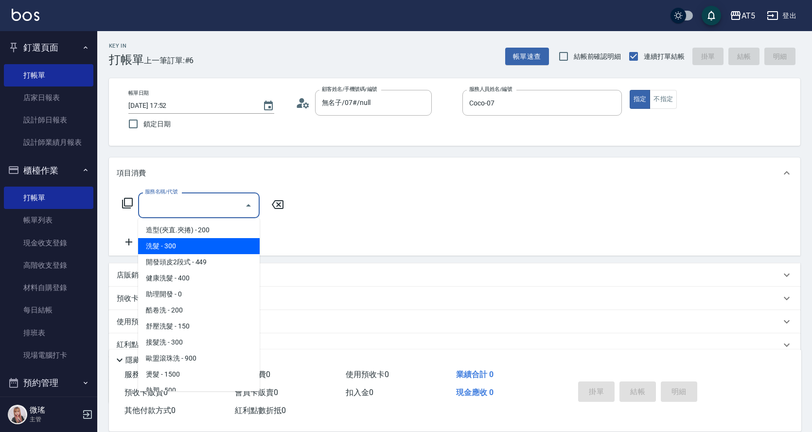
click at [174, 244] on span "洗髮 - 300" at bounding box center [199, 246] width 122 height 16
type input "洗髮(201)"
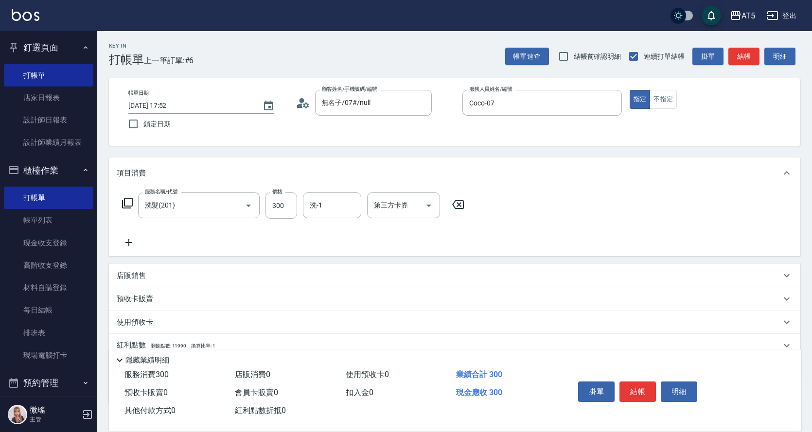
click at [126, 206] on icon at bounding box center [128, 203] width 12 height 12
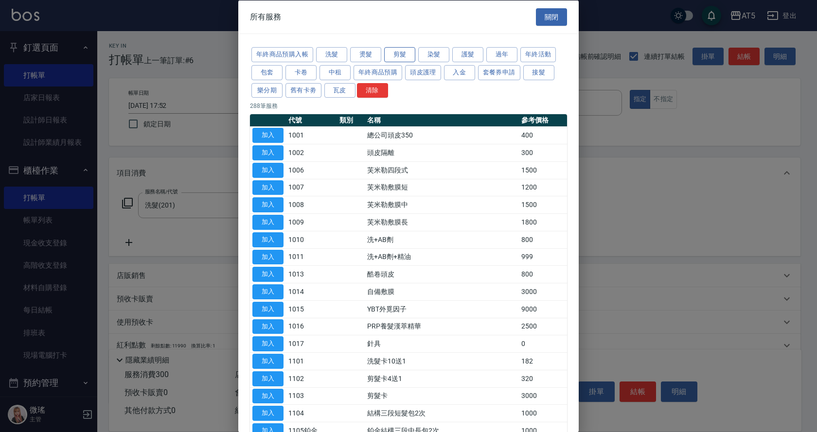
click at [400, 52] on button "剪髮" at bounding box center [399, 54] width 31 height 15
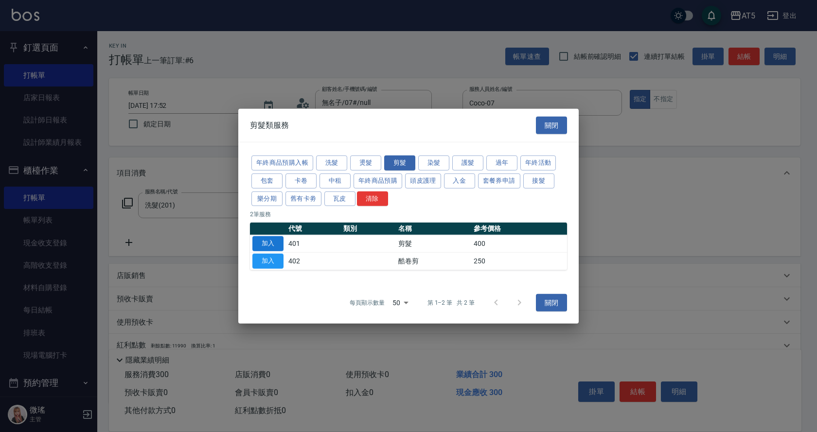
click at [272, 245] on button "加入" at bounding box center [267, 243] width 31 height 15
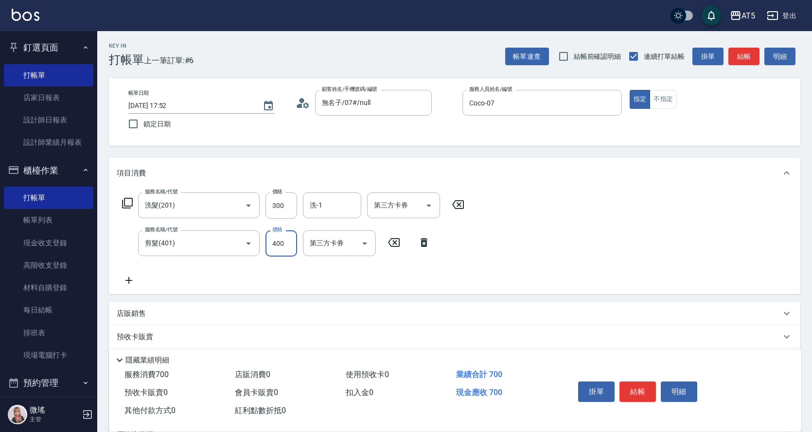
click at [285, 247] on input "400" at bounding box center [282, 244] width 32 height 26
type input "30"
type input "500"
type input "80"
type input "500"
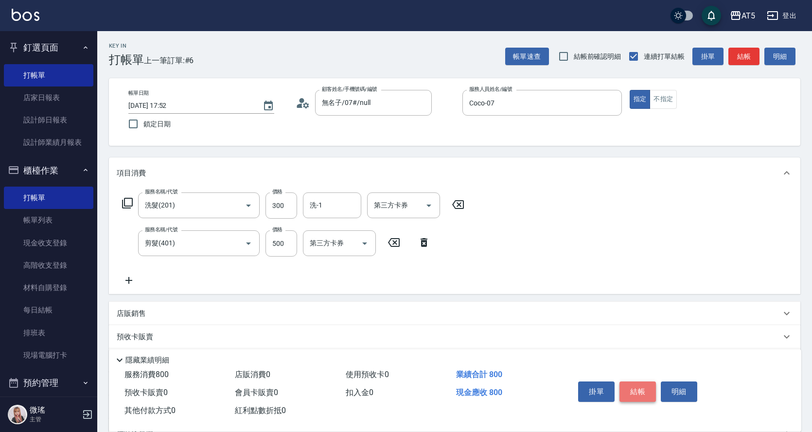
click at [646, 387] on button "結帳" at bounding box center [638, 392] width 36 height 20
type input "0"
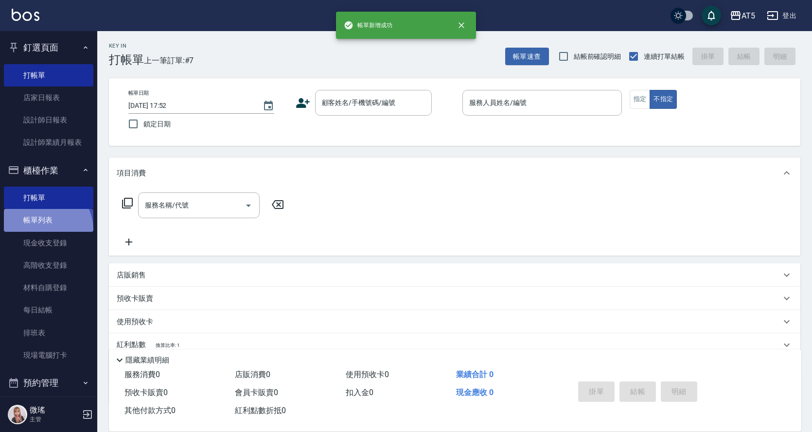
click at [44, 230] on link "帳單列表" at bounding box center [48, 220] width 89 height 22
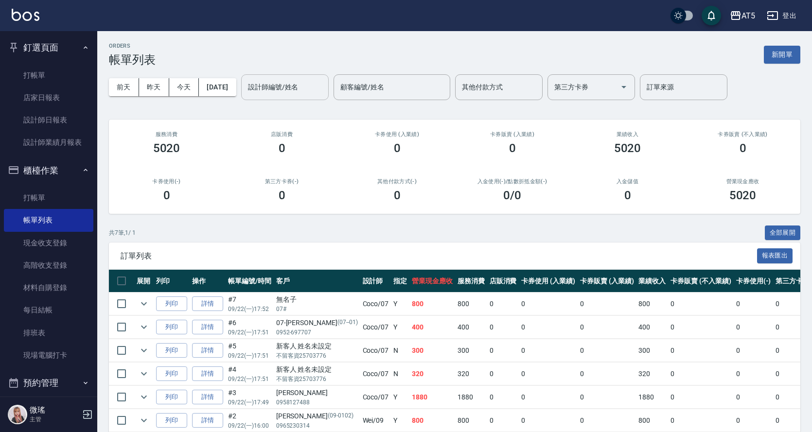
click at [297, 90] on input "設計師編號/姓名" at bounding box center [285, 87] width 79 height 17
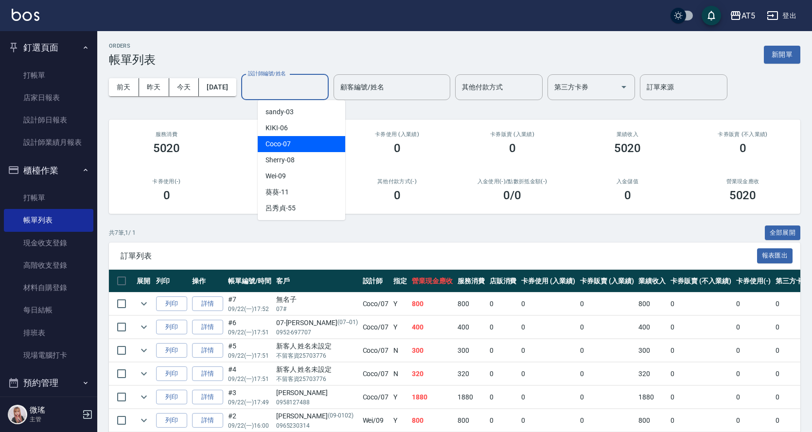
click at [290, 142] on span "Coco -07" at bounding box center [278, 144] width 25 height 10
type input "Coco-07"
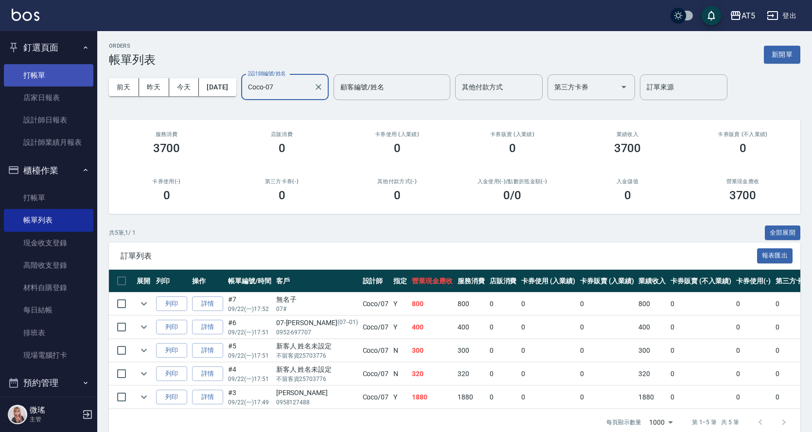
click at [52, 81] on link "打帳單" at bounding box center [48, 75] width 89 height 22
